Goal: Information Seeking & Learning: Learn about a topic

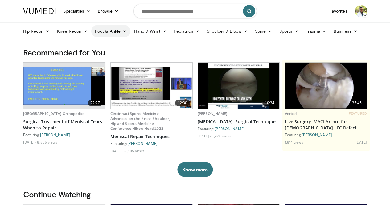
click at [91, 30] on link "Foot & Ankle" at bounding box center [110, 31] width 39 height 12
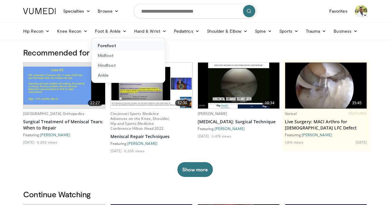
click at [92, 44] on link "Forefoot" at bounding box center [128, 46] width 73 height 10
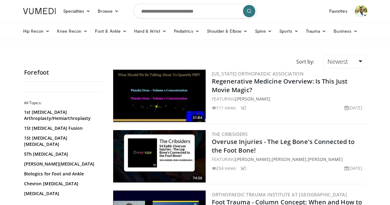
scroll to position [1, 0]
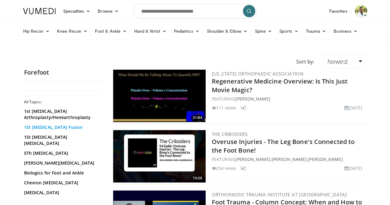
click at [38, 128] on link "1St Metatarsal Fusion" at bounding box center [61, 127] width 75 height 6
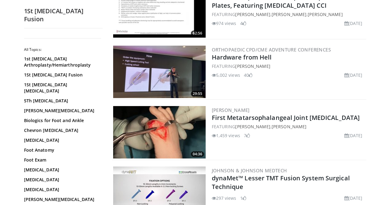
scroll to position [145, 0]
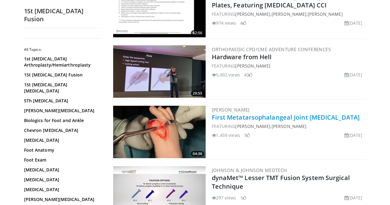
click at [261, 118] on link "First Metatarsophalangeal Joint Arthrodesis" at bounding box center [286, 117] width 148 height 8
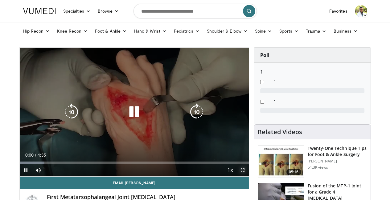
drag, startPoint x: 246, startPoint y: 182, endPoint x: 246, endPoint y: 208, distance: 26.5
click at [246, 177] on span "Video Player" at bounding box center [242, 170] width 12 height 12
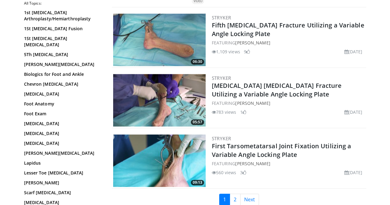
scroll to position [1423, 0]
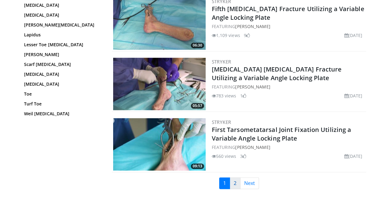
click at [236, 177] on link "2" at bounding box center [235, 183] width 11 height 12
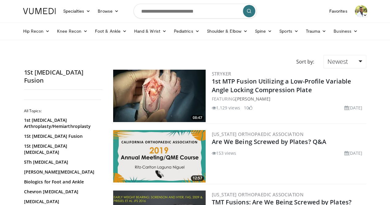
scroll to position [1, 0]
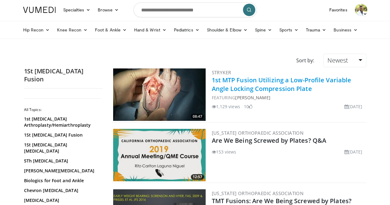
click at [233, 82] on link "1st MTP Fusion Utilizing a Low-Profile Variable Angle Locking Compression Plate" at bounding box center [282, 84] width 140 height 17
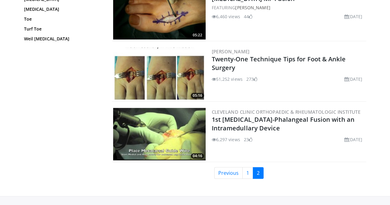
scroll to position [494, 0]
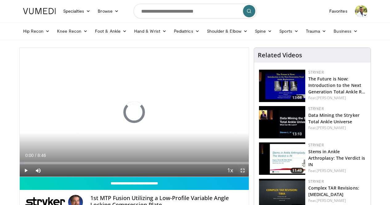
click at [249, 177] on span "Video Player" at bounding box center [242, 170] width 12 height 12
